Goal: Book appointment/travel/reservation

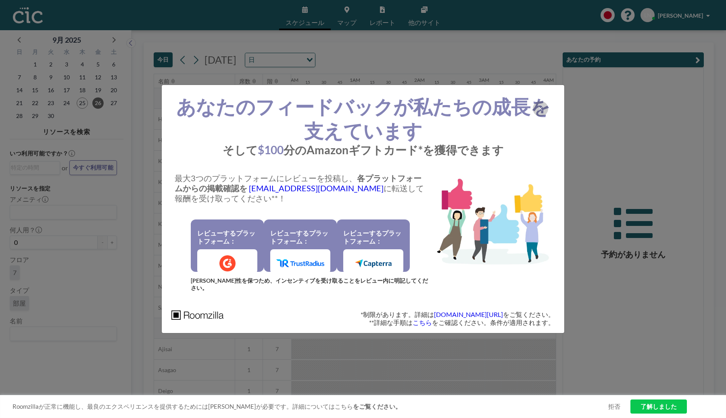
scroll to position [0, 661]
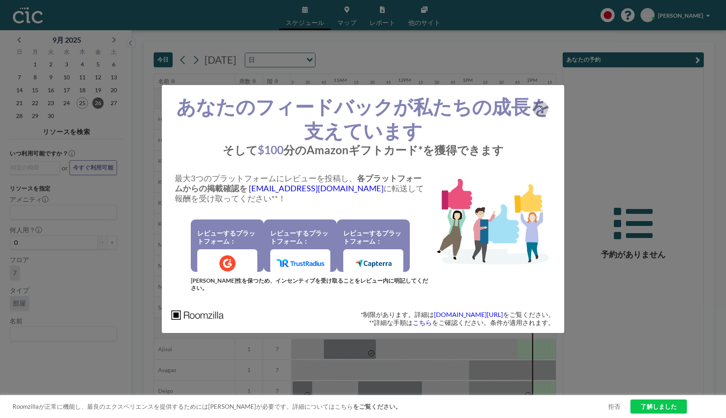
click at [486, 66] on div "あなたのフィードバックが私たちの成長を支えています そして $100 分のAmazonギフトカード*を獲得できます 最大3つのプラットフォームにレビューを投稿…" at bounding box center [363, 209] width 726 height 418
click at [539, 107] on div at bounding box center [540, 108] width 15 height 15
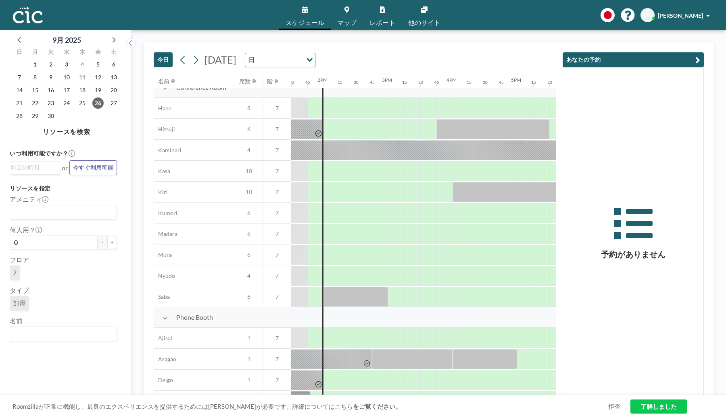
scroll to position [36, 871]
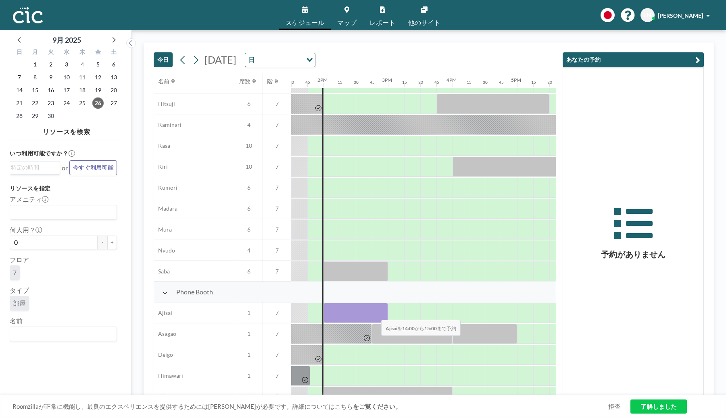
drag, startPoint x: 335, startPoint y: 315, endPoint x: 374, endPoint y: 315, distance: 39.5
click at [374, 315] on div at bounding box center [355, 313] width 64 height 20
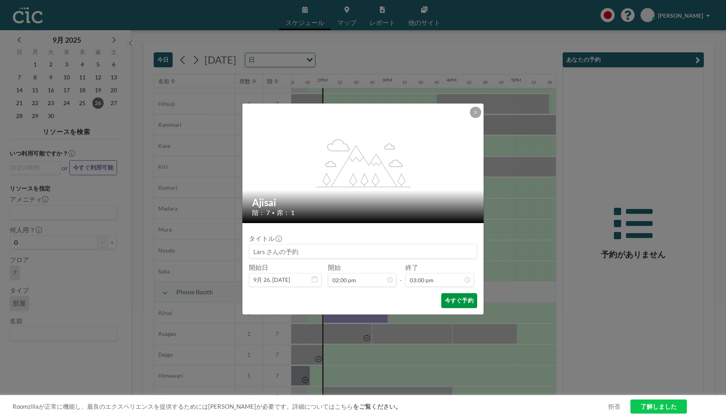
click at [453, 300] on button "今すぐ予約" at bounding box center [459, 300] width 36 height 15
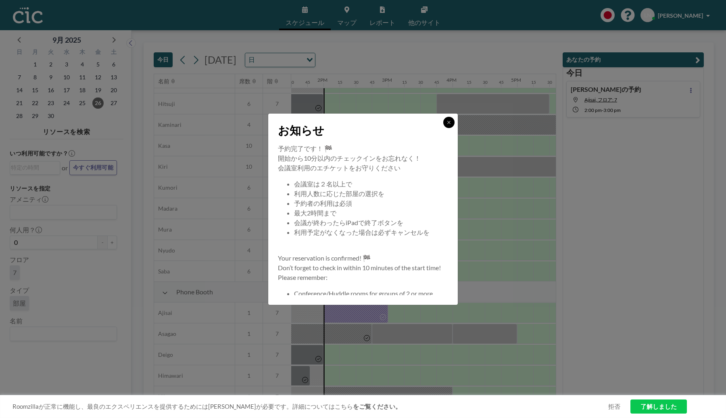
click at [449, 125] on button at bounding box center [448, 122] width 11 height 11
